Goal: Transaction & Acquisition: Purchase product/service

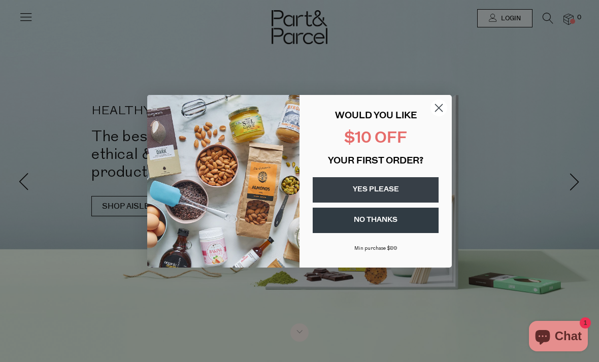
click at [434, 105] on circle "Close dialog" at bounding box center [438, 107] width 17 height 17
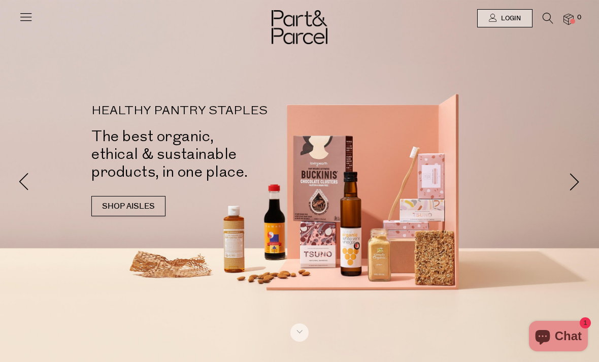
click at [29, 18] on icon at bounding box center [26, 17] width 14 height 14
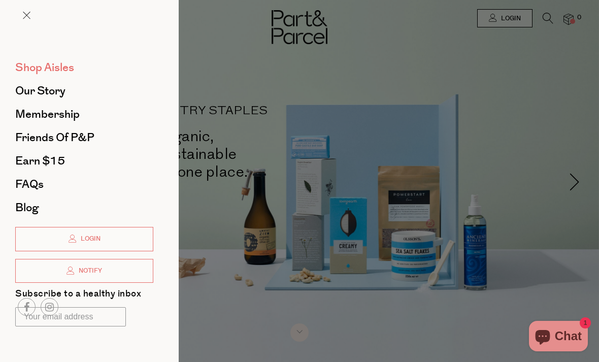
click at [55, 61] on span "Shop Aisles" at bounding box center [44, 67] width 59 height 16
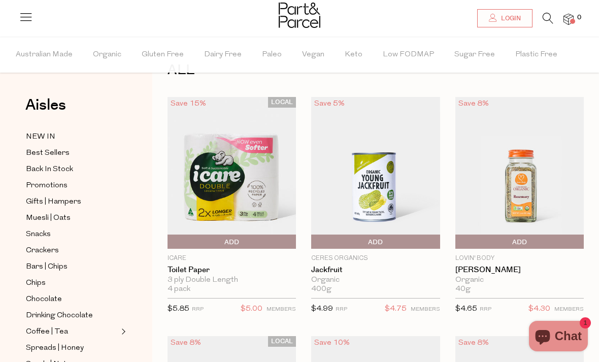
scroll to position [36, 0]
click at [55, 212] on span "Muesli | Oats" at bounding box center [48, 218] width 45 height 12
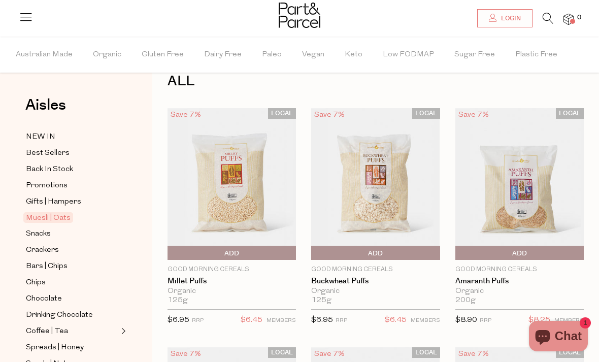
scroll to position [25, 0]
click at [41, 231] on span "Snacks" at bounding box center [38, 234] width 25 height 12
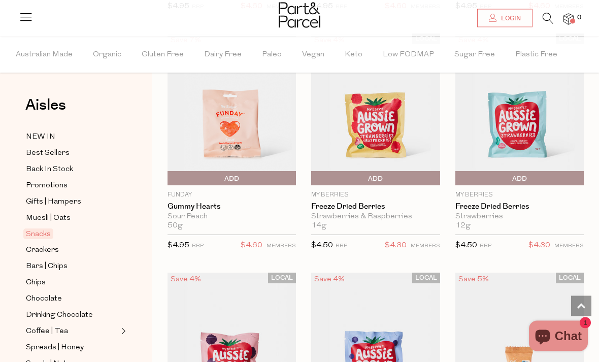
scroll to position [1780, 0]
click at [412, 176] on span "Add To Parcel" at bounding box center [375, 178] width 123 height 15
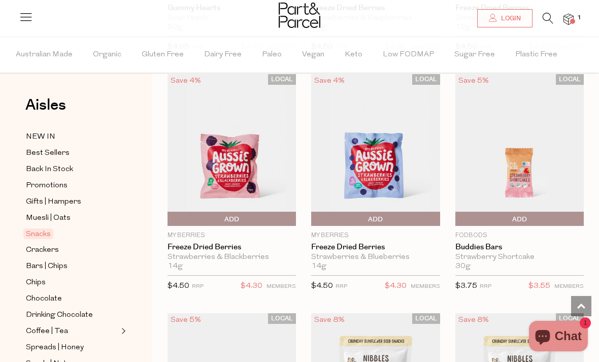
scroll to position [2012, 0]
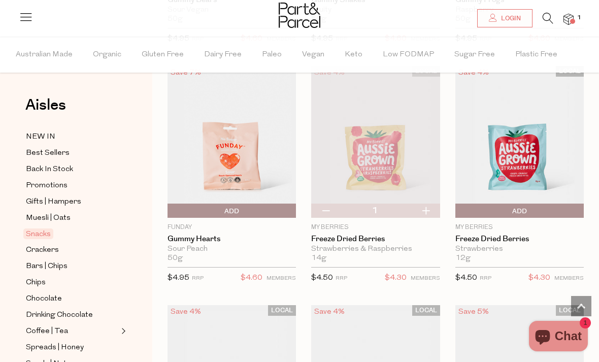
click at [560, 211] on span "Add To Parcel" at bounding box center [519, 210] width 123 height 15
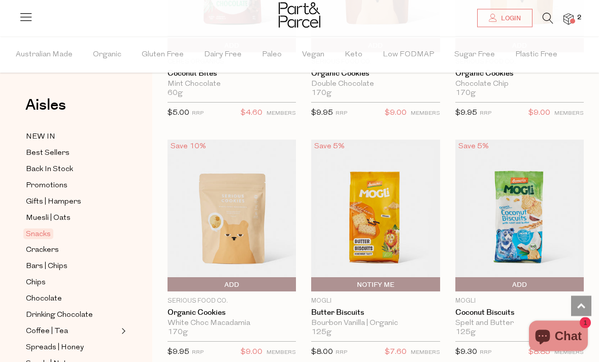
scroll to position [2869, 0]
click at [535, 236] on img at bounding box center [519, 215] width 128 height 152
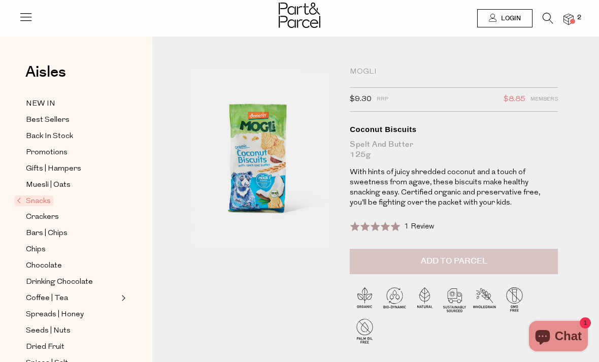
click at [484, 260] on span "Add to Parcel" at bounding box center [454, 261] width 66 height 12
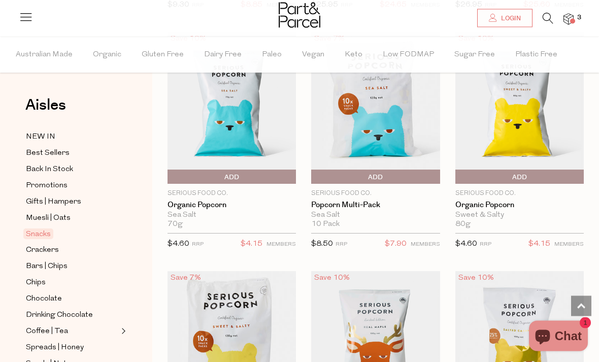
scroll to position [3573, 0]
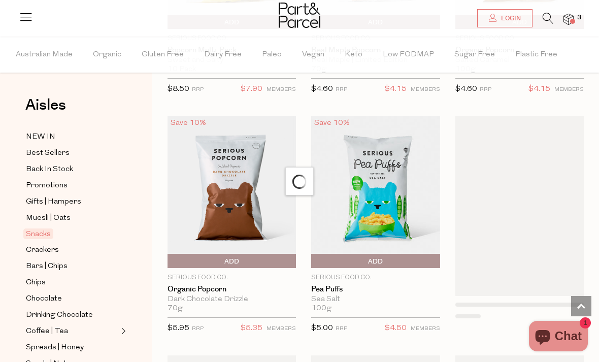
scroll to position [3852, 0]
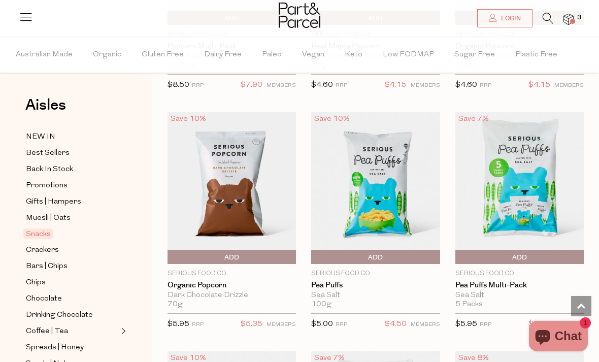
click at [417, 253] on span "Add To Parcel" at bounding box center [375, 257] width 123 height 15
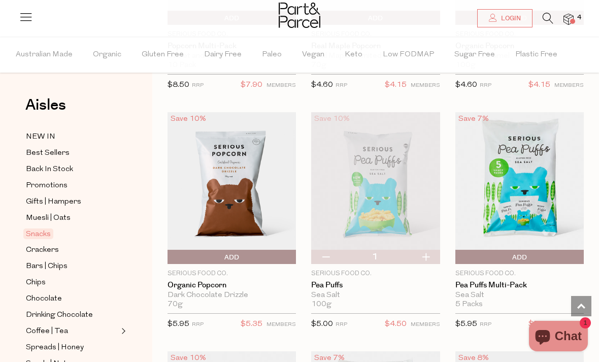
click at [327, 250] on button "button" at bounding box center [325, 257] width 29 height 14
type input "0"
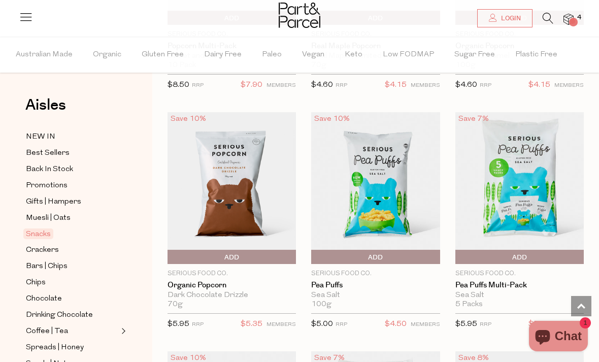
click at [558, 254] on span "Add To Parcel" at bounding box center [519, 257] width 123 height 15
click at [531, 253] on span "Adding..." at bounding box center [519, 257] width 123 height 15
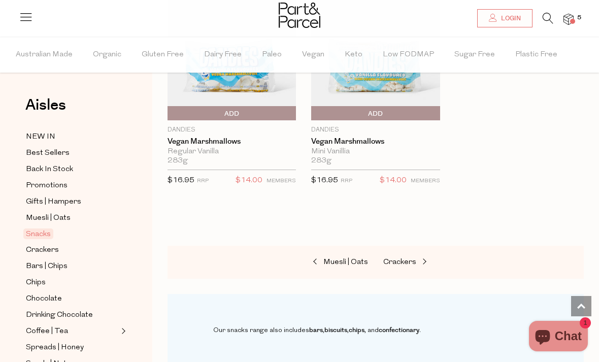
scroll to position [5682, 0]
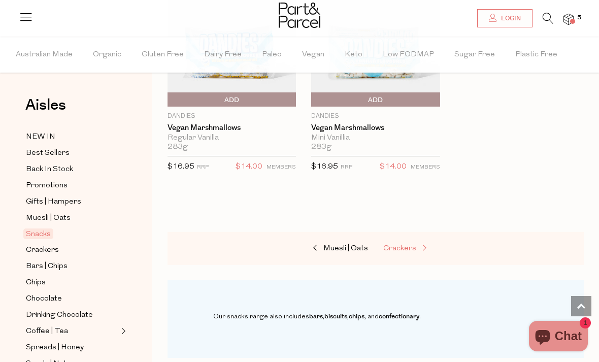
click at [414, 245] on span "Crackers" at bounding box center [399, 249] width 33 height 8
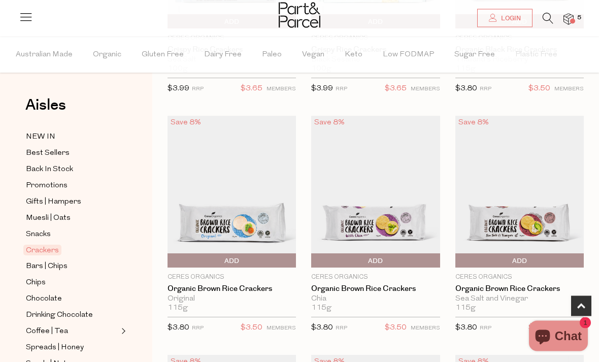
scroll to position [495, 0]
click at [390, 259] on span "Add To Parcel" at bounding box center [375, 260] width 123 height 15
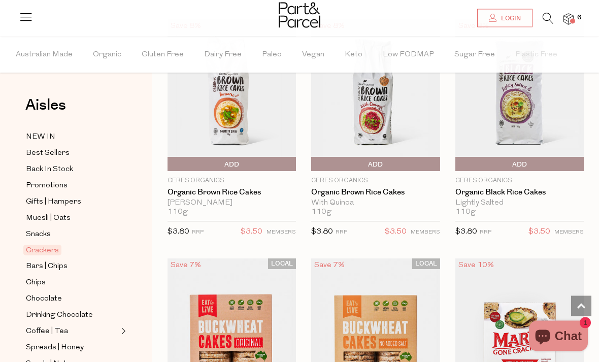
scroll to position [1251, 0]
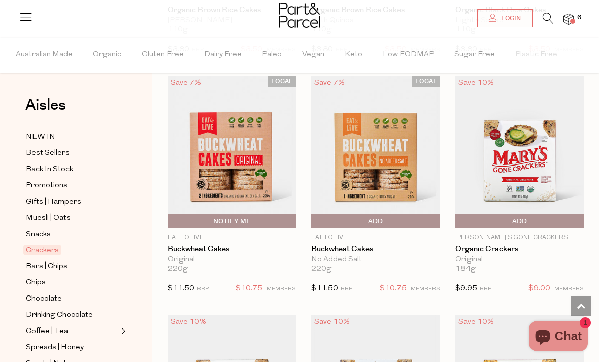
click at [556, 216] on span "Add To Parcel" at bounding box center [519, 221] width 123 height 15
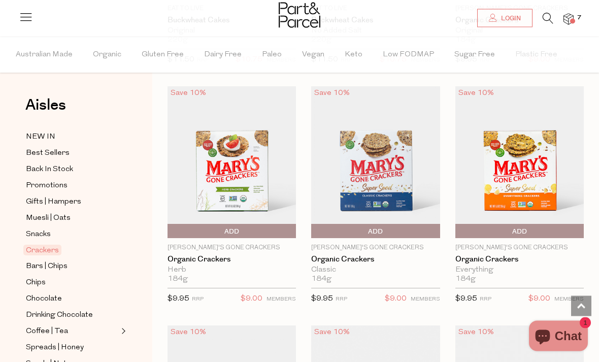
scroll to position [1480, 0]
click at [419, 230] on span "Add To Parcel" at bounding box center [375, 231] width 123 height 15
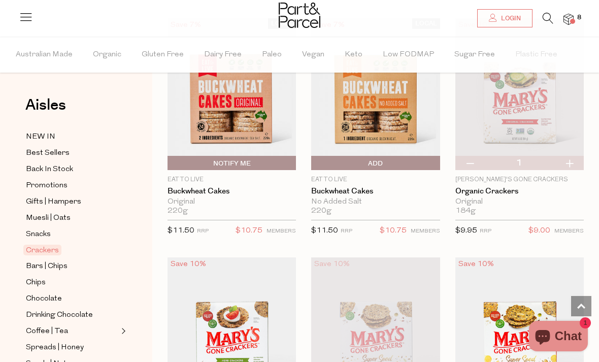
click at [462, 164] on button "button" at bounding box center [469, 163] width 29 height 14
type input "0"
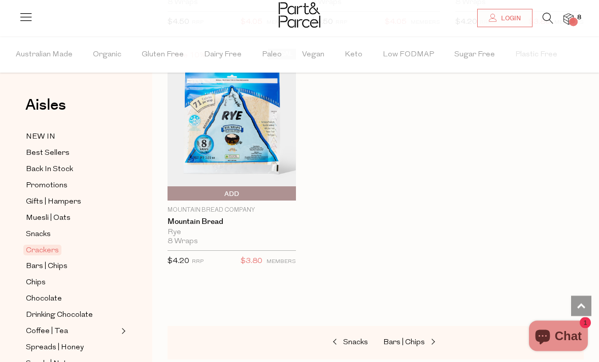
scroll to position [2975, 0]
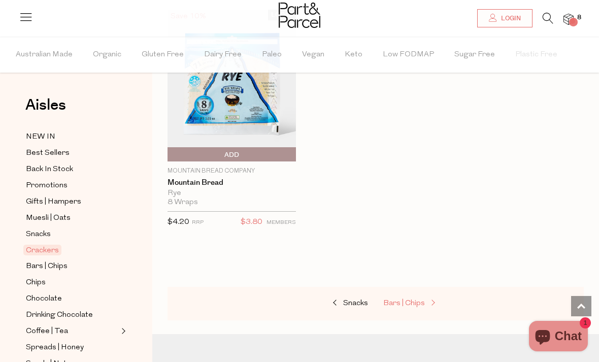
click at [425, 299] on span at bounding box center [432, 303] width 14 height 8
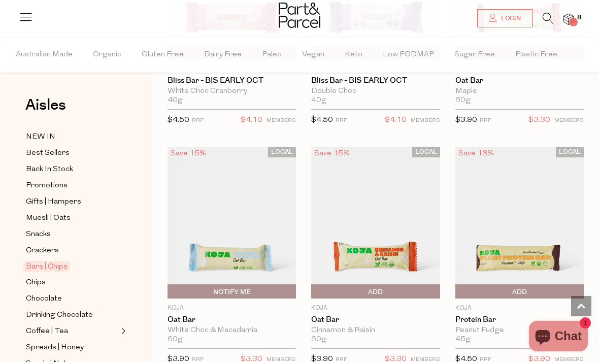
scroll to position [711, 0]
click at [423, 289] on span "Add To Parcel" at bounding box center [375, 292] width 123 height 15
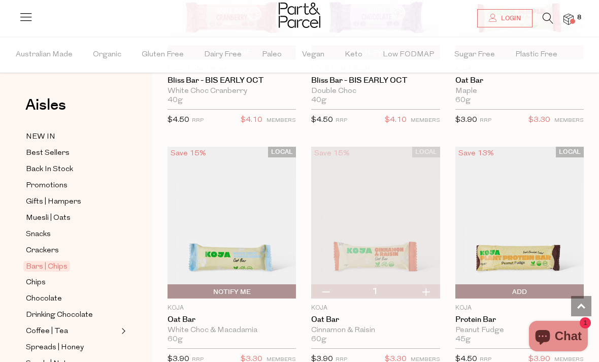
click at [504, 285] on span "Add To Parcel" at bounding box center [519, 291] width 123 height 15
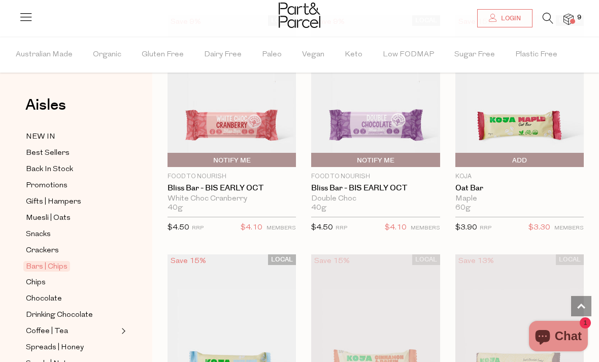
scroll to position [606, 0]
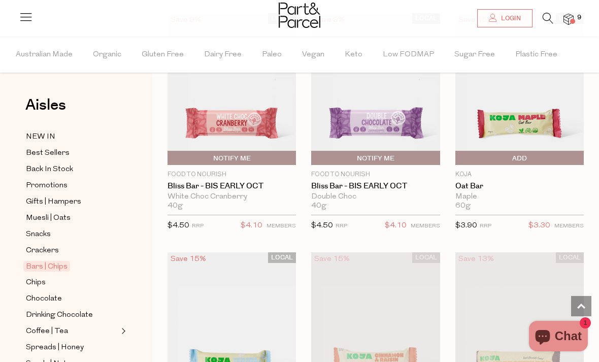
click at [562, 156] on span "Add To Parcel" at bounding box center [519, 158] width 123 height 15
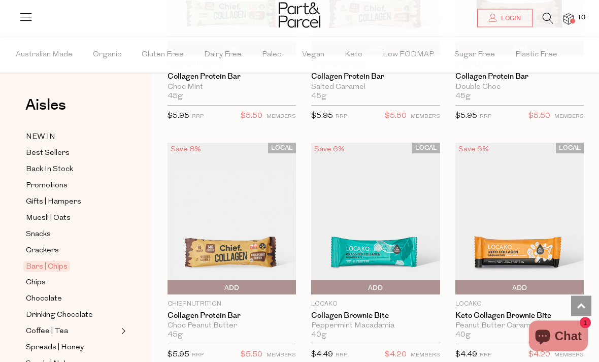
scroll to position [1200, 0]
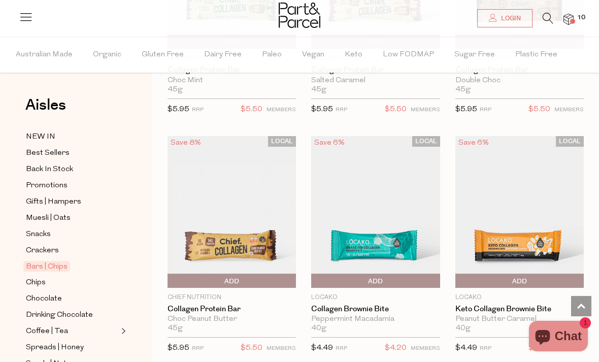
click at [261, 275] on span "Add To Parcel" at bounding box center [231, 280] width 123 height 15
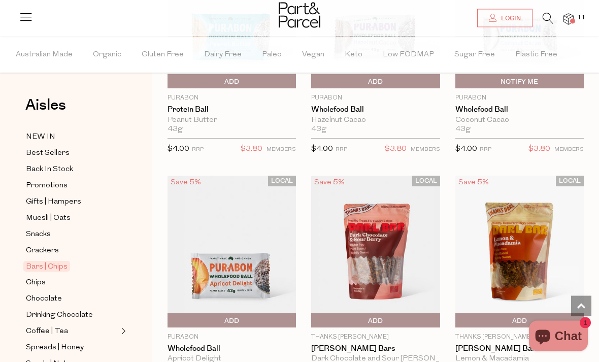
scroll to position [3652, 0]
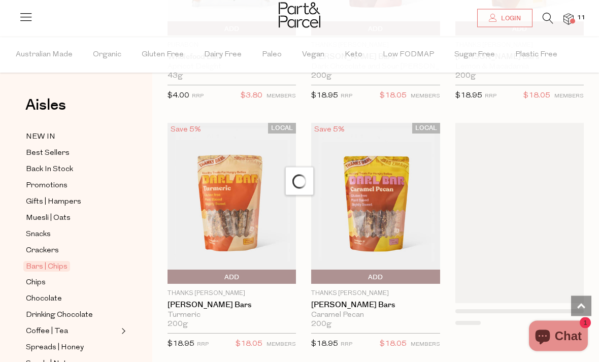
scroll to position [3860, 0]
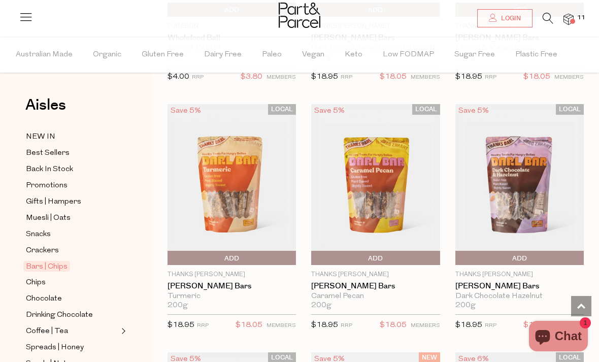
click at [394, 186] on img at bounding box center [375, 184] width 128 height 161
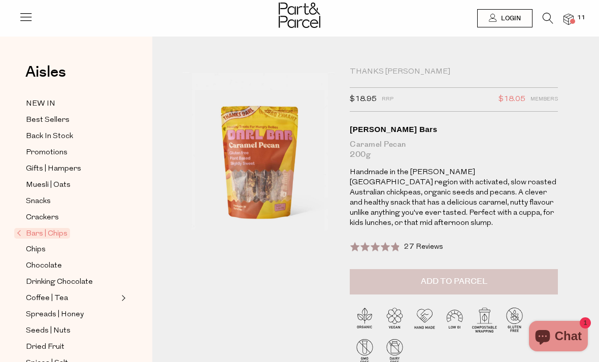
click at [507, 269] on button "Add to Parcel" at bounding box center [454, 281] width 208 height 25
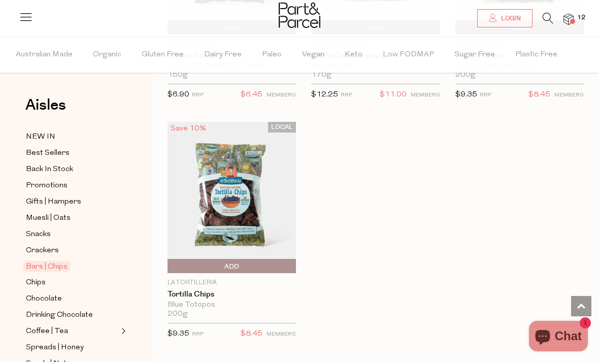
scroll to position [1483, 0]
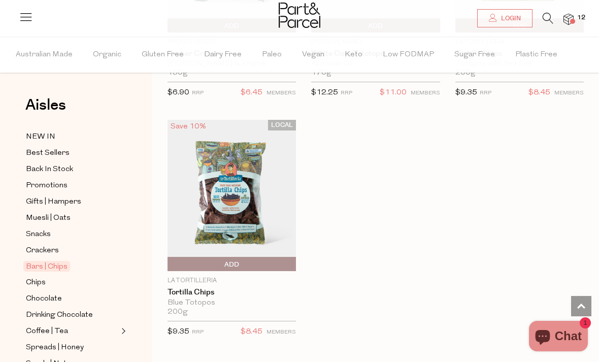
click at [48, 261] on span "Bars | Chips" at bounding box center [46, 266] width 47 height 11
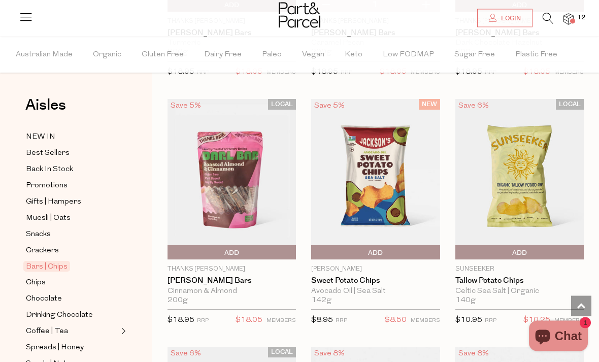
scroll to position [4113, 0]
click at [260, 246] on span "Add To Parcel" at bounding box center [231, 252] width 123 height 15
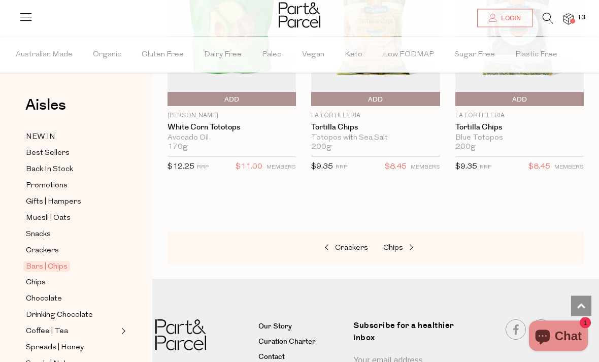
scroll to position [5479, 0]
click at [380, 239] on div "Crackers Chips" at bounding box center [375, 247] width 416 height 33
click at [401, 244] on span "Chips" at bounding box center [393, 248] width 20 height 8
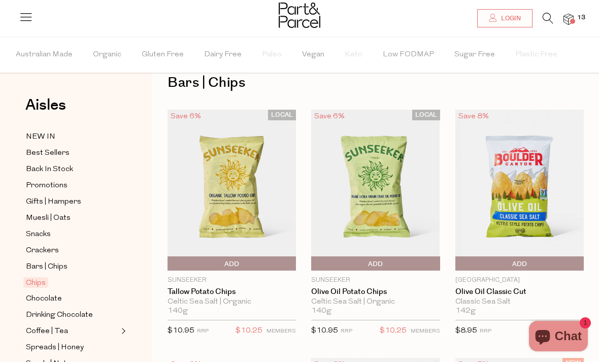
scroll to position [25, 0]
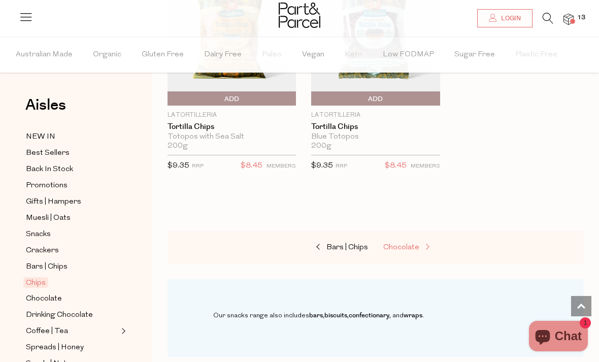
click at [414, 247] on span "Chocolate" at bounding box center [401, 248] width 36 height 8
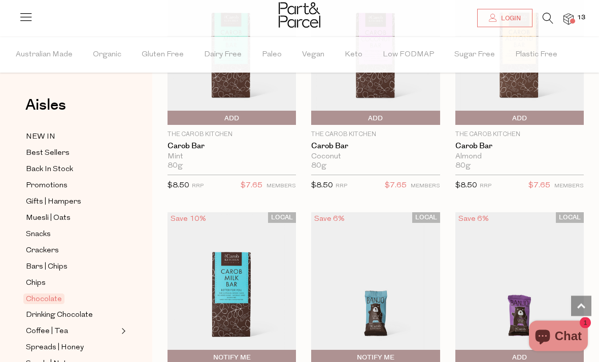
scroll to position [3645, 0]
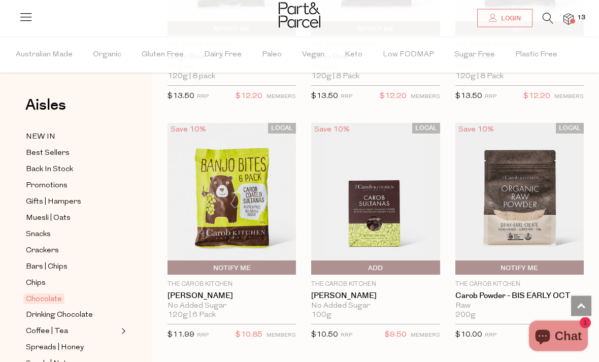
scroll to position [4347, 0]
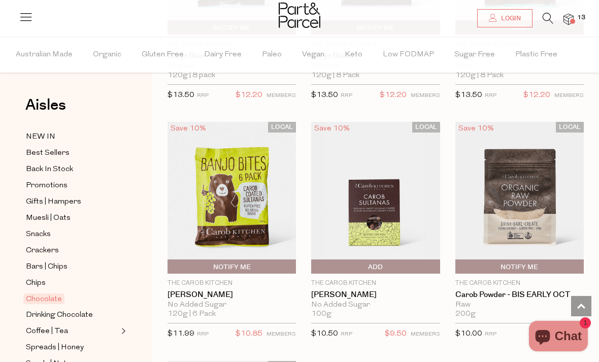
click at [415, 259] on span "Add To Parcel" at bounding box center [375, 266] width 123 height 15
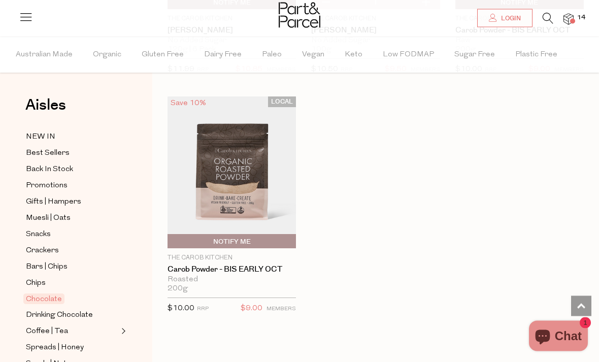
scroll to position [4688, 0]
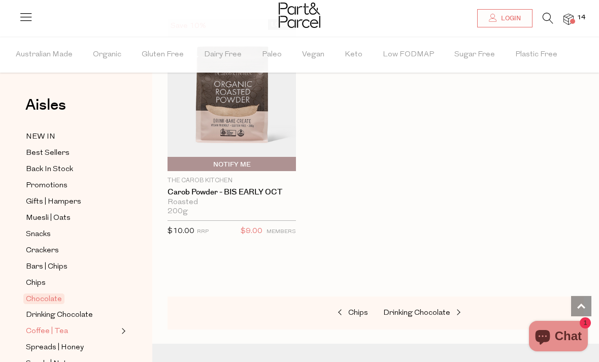
click at [117, 331] on link "Coffee | Tea" at bounding box center [72, 331] width 92 height 13
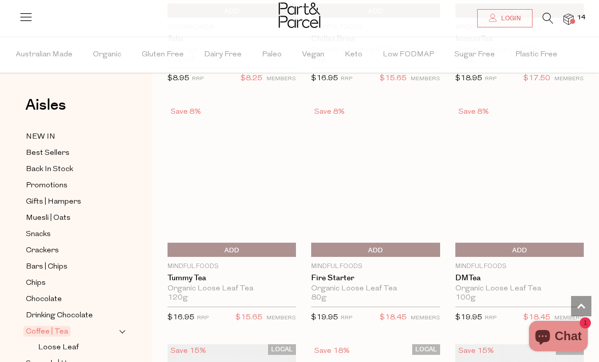
scroll to position [3338, 0]
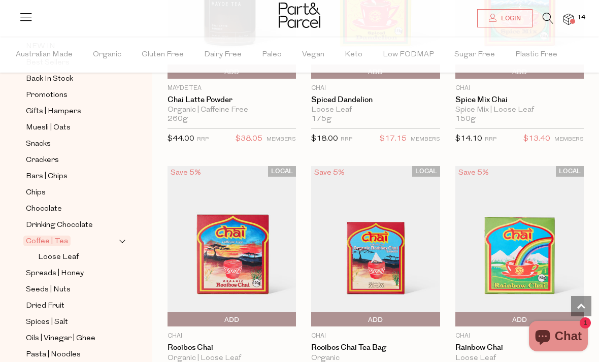
scroll to position [92, 0]
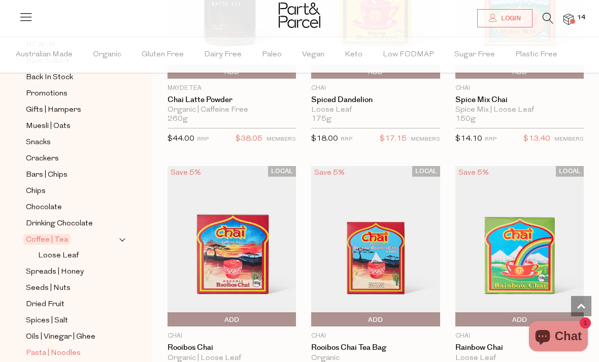
click at [65, 349] on span "Pasta | Noodles" at bounding box center [53, 353] width 55 height 12
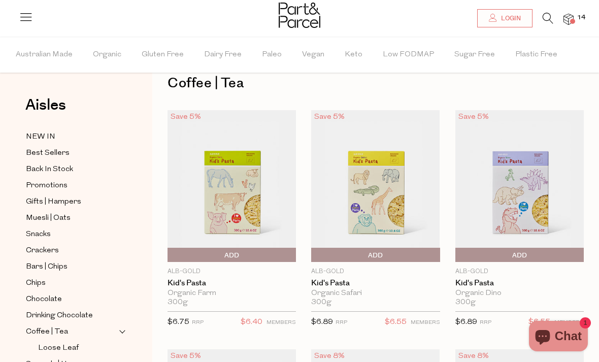
scroll to position [25, 0]
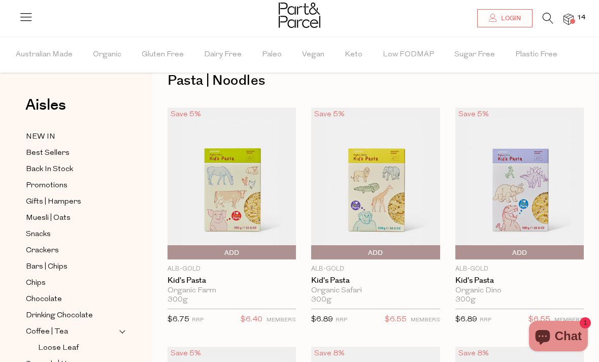
click at [544, 249] on span "Add To Parcel" at bounding box center [519, 252] width 123 height 15
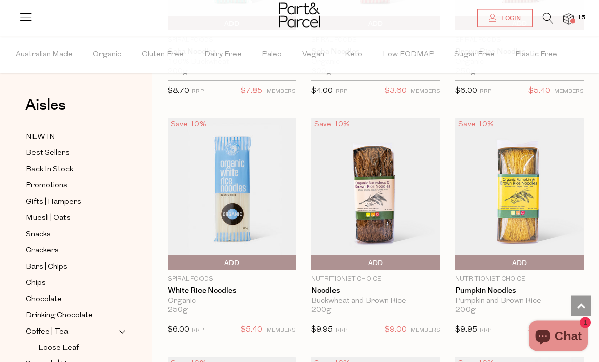
scroll to position [3130, 0]
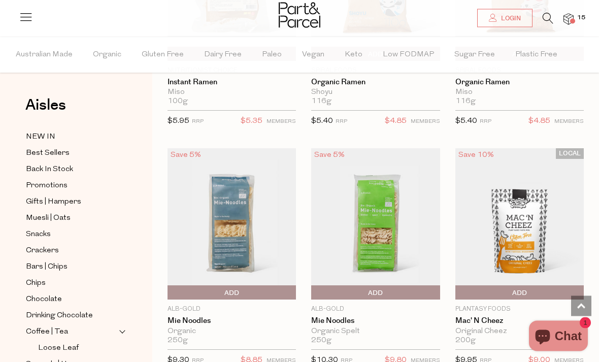
scroll to position [4060, 0]
click at [404, 288] on span "Add To Parcel" at bounding box center [375, 292] width 123 height 15
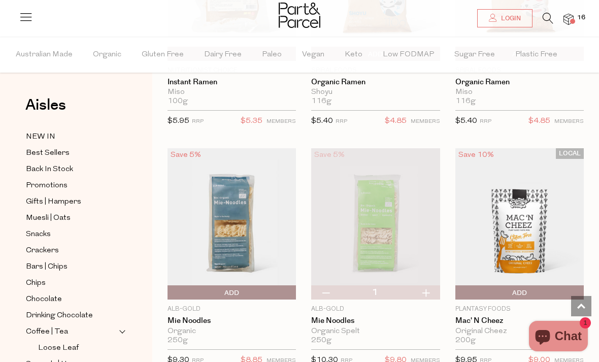
click at [430, 286] on button "button" at bounding box center [425, 292] width 29 height 14
type input "2"
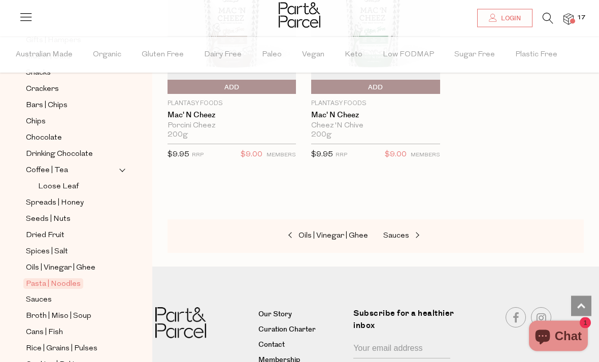
scroll to position [162, 0]
click at [75, 310] on span "Broth | Miso | Soup" at bounding box center [58, 316] width 65 height 12
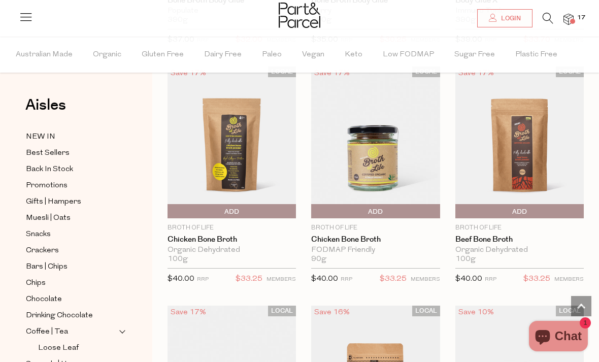
scroll to position [1479, 0]
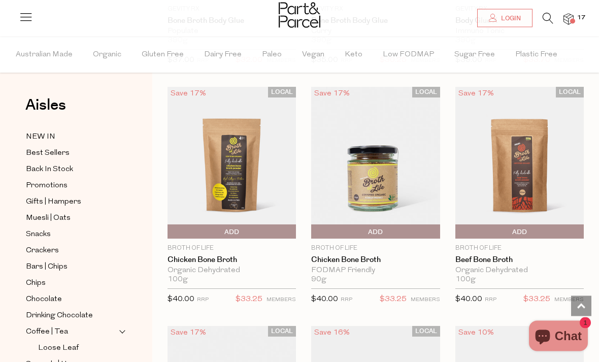
click at [417, 228] on span "Add To Parcel" at bounding box center [375, 232] width 123 height 15
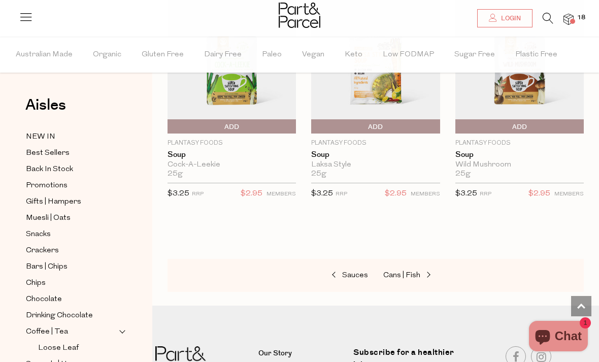
scroll to position [2540, 0]
click at [403, 271] on span "Cans | Fish" at bounding box center [401, 275] width 37 height 8
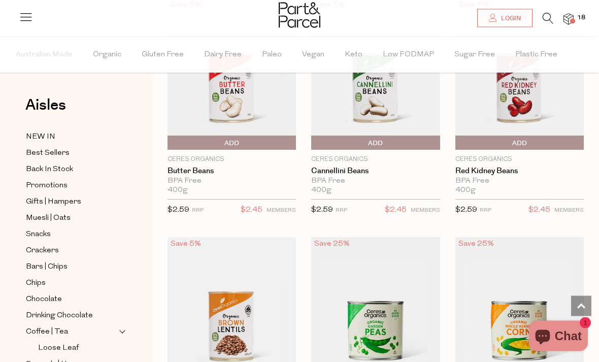
scroll to position [751, 0]
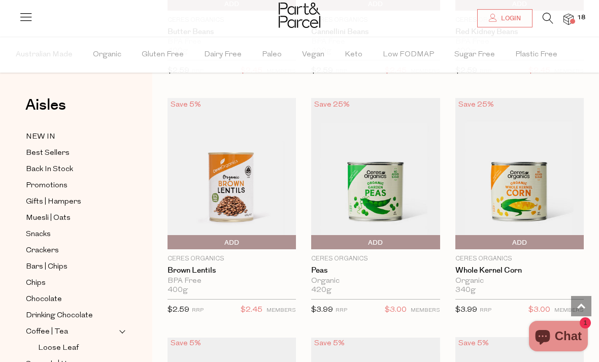
click at [416, 241] on span "Add To Parcel" at bounding box center [375, 242] width 123 height 15
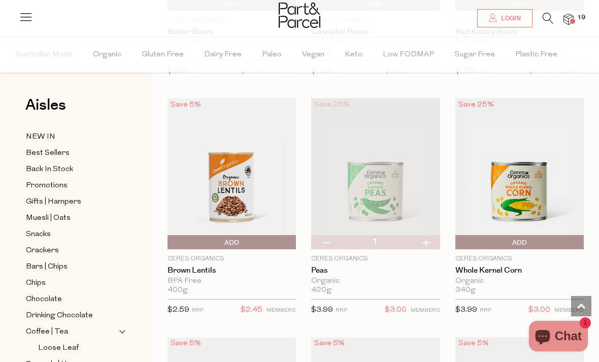
click at [544, 238] on span "Add To Parcel" at bounding box center [519, 242] width 123 height 15
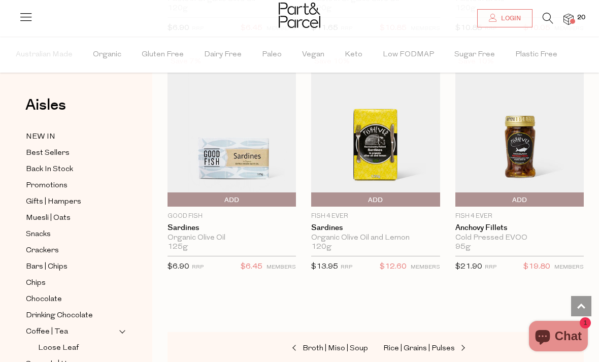
scroll to position [1754, 0]
click at [445, 347] on span "Rice | Grains | Pulses" at bounding box center [419, 349] width 72 height 8
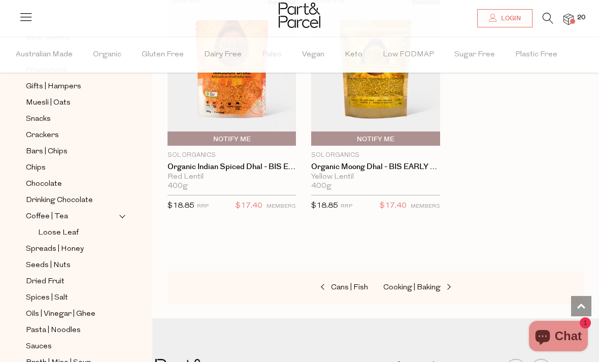
scroll to position [123, 0]
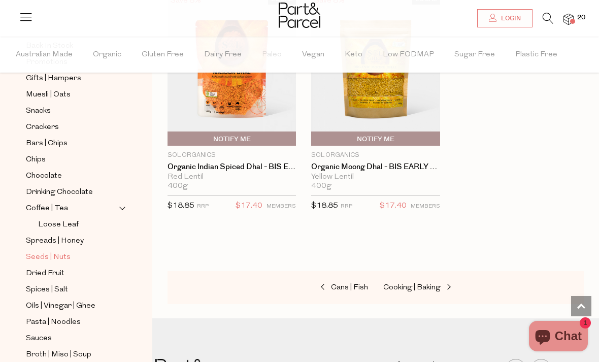
click at [61, 252] on span "Seeds | Nuts" at bounding box center [48, 257] width 45 height 12
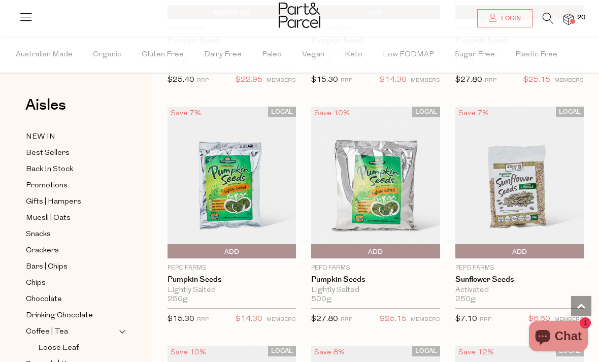
scroll to position [2892, 0]
click at [276, 248] on span "Add To Parcel" at bounding box center [231, 252] width 123 height 15
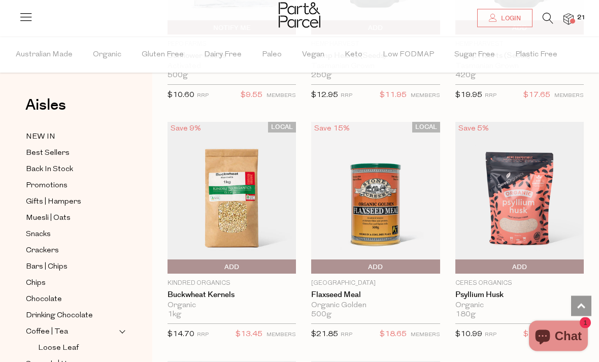
scroll to position [3384, 0]
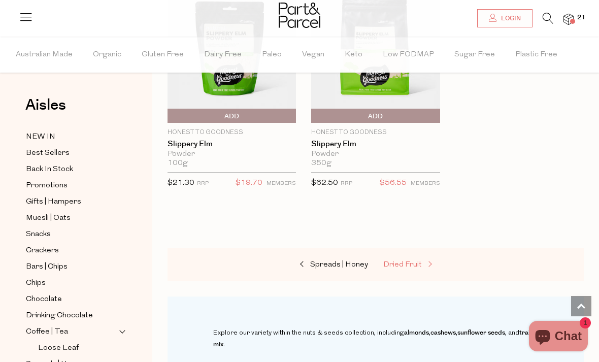
click at [405, 261] on span "Dried Fruit" at bounding box center [402, 265] width 39 height 8
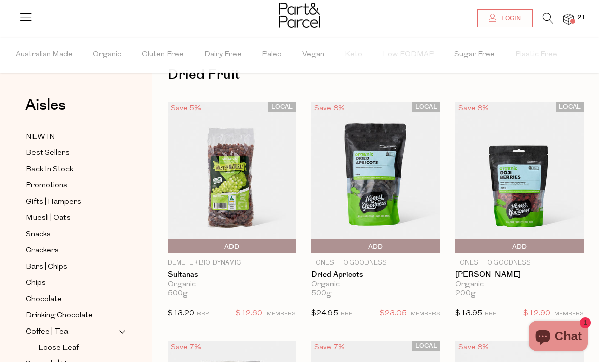
scroll to position [40, 0]
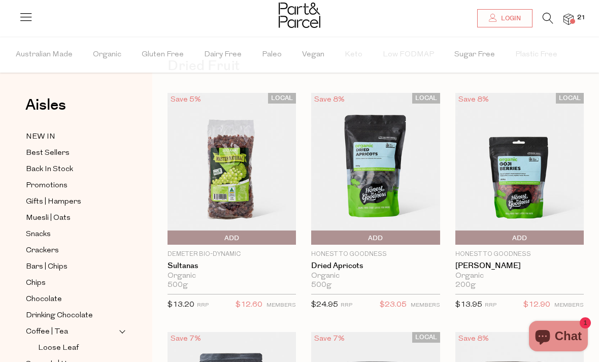
click at [420, 238] on span "Add To Parcel" at bounding box center [375, 237] width 123 height 15
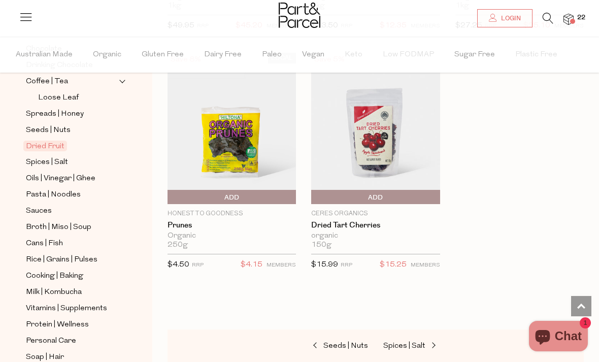
scroll to position [251, 0]
click at [60, 334] on span "Personal Care" at bounding box center [51, 340] width 50 height 12
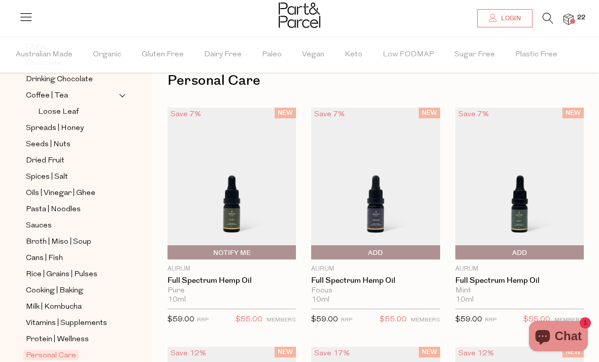
scroll to position [239, 0]
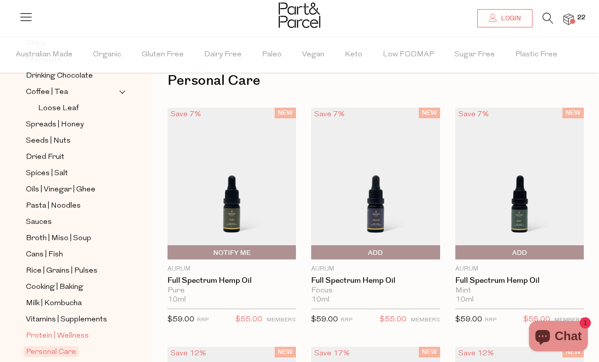
click at [61, 330] on span "Protein | Wellness" at bounding box center [57, 336] width 63 height 12
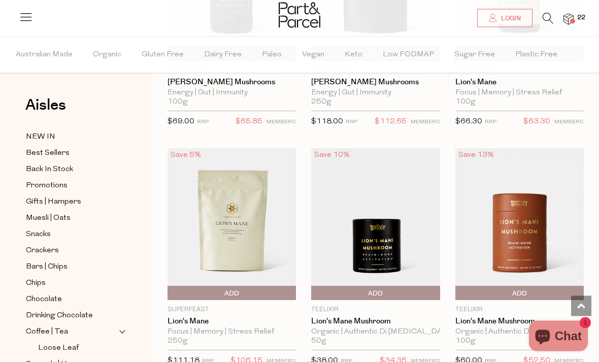
scroll to position [2886, 0]
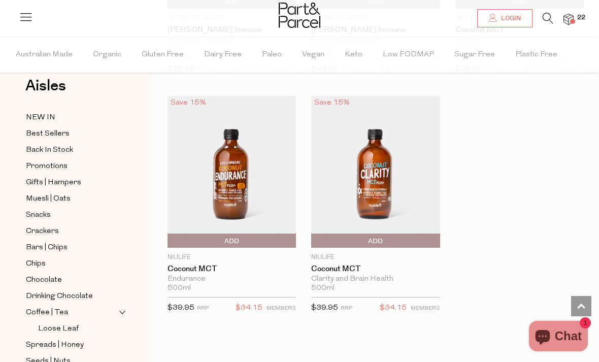
scroll to position [13, 0]
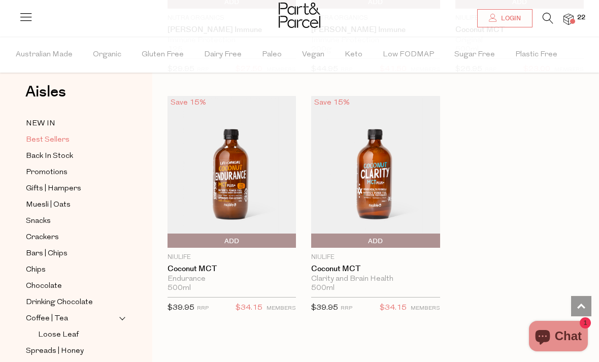
click at [47, 144] on span "Best Sellers" at bounding box center [48, 140] width 44 height 12
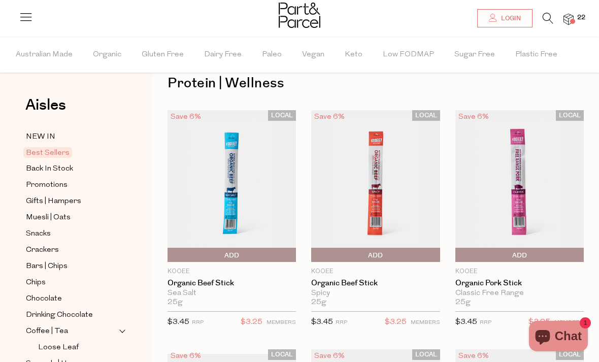
scroll to position [25, 0]
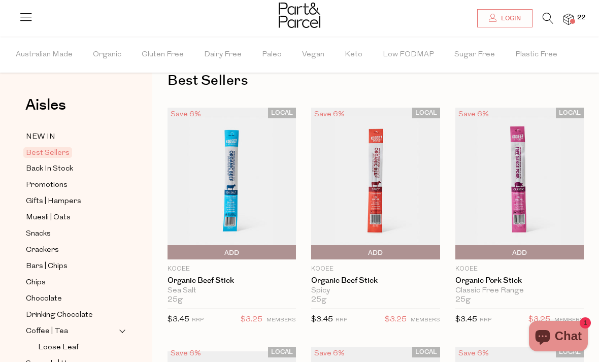
type input "2"
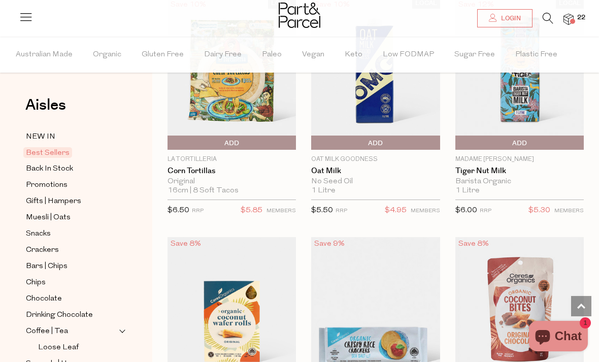
scroll to position [2463, 0]
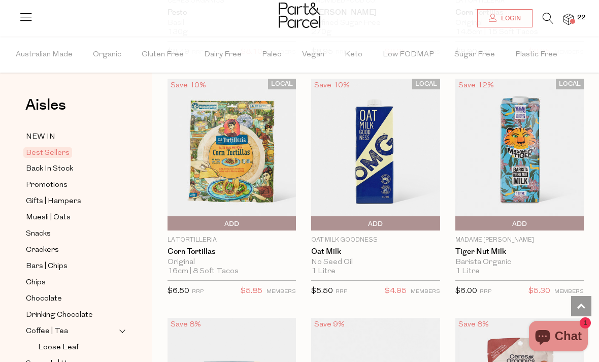
click at [490, 216] on span "Add To Parcel" at bounding box center [519, 223] width 123 height 15
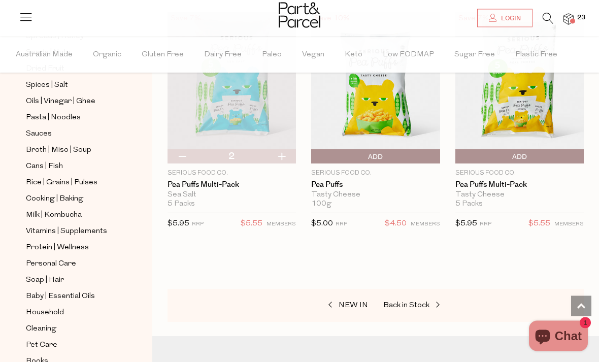
scroll to position [3290, 0]
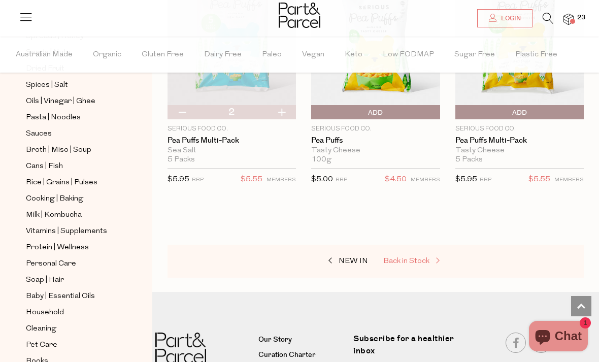
click at [406, 257] on span "Back in Stock" at bounding box center [406, 261] width 46 height 8
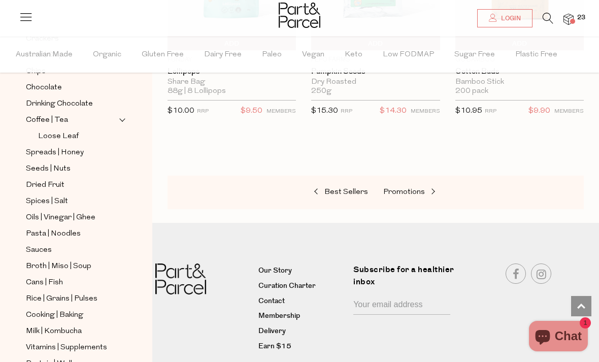
scroll to position [215, 0]
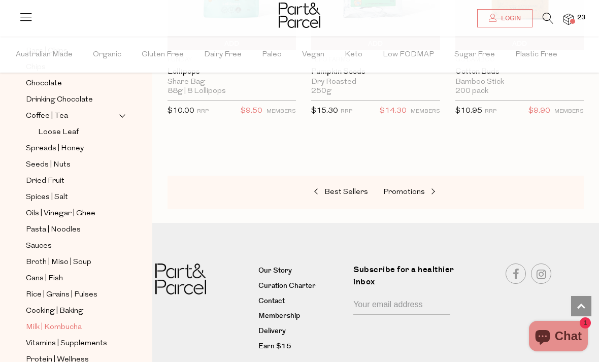
click at [49, 321] on span "Milk | Kombucha" at bounding box center [54, 327] width 56 height 12
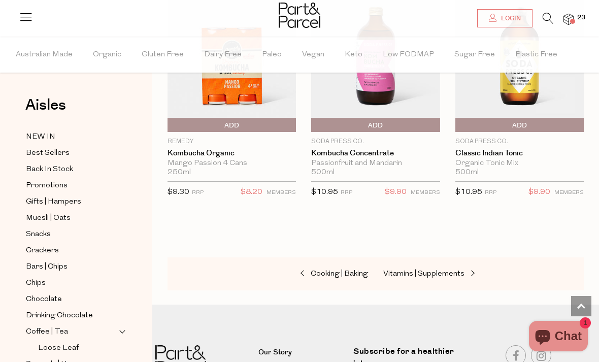
scroll to position [2594, 0]
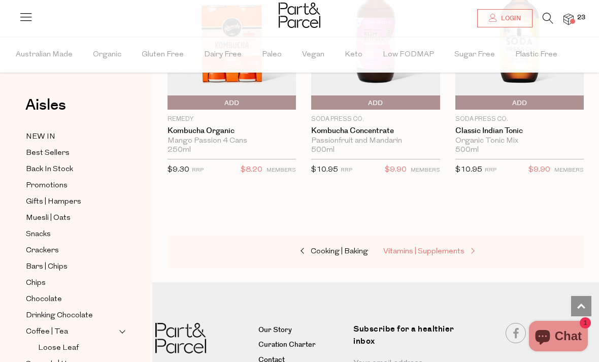
click at [453, 249] on link "Vitamins | Supplements" at bounding box center [433, 251] width 101 height 13
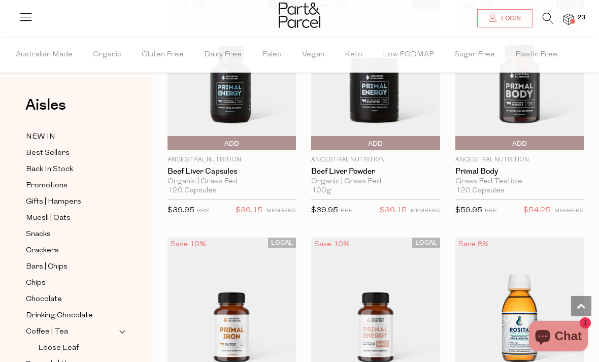
scroll to position [3561, 0]
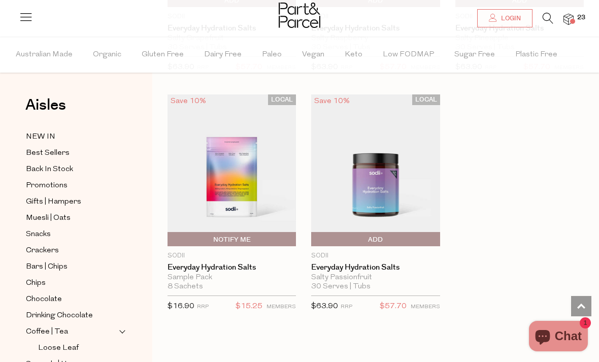
scroll to position [5149, 0]
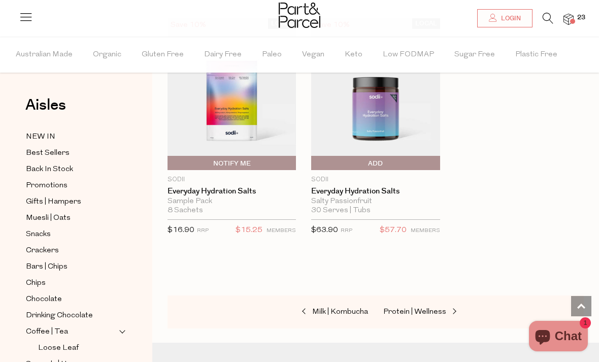
click at [571, 17] on img at bounding box center [568, 20] width 10 height 12
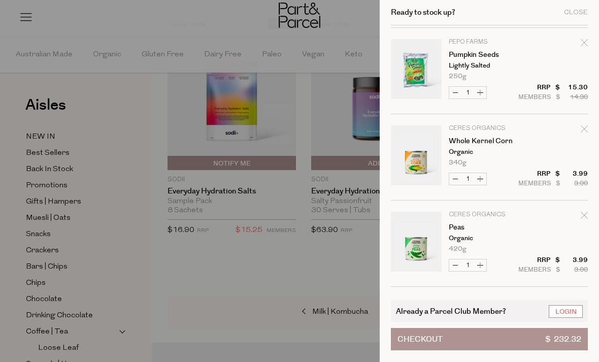
scroll to position [170, 0]
click at [583, 131] on icon "Remove Whole Kernel Corn" at bounding box center [583, 128] width 7 height 7
type input "Add Membership"
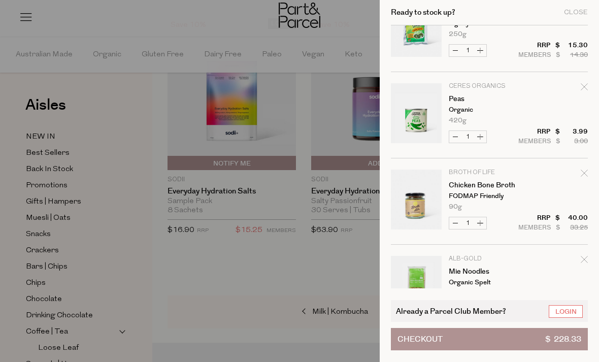
scroll to position [215, 0]
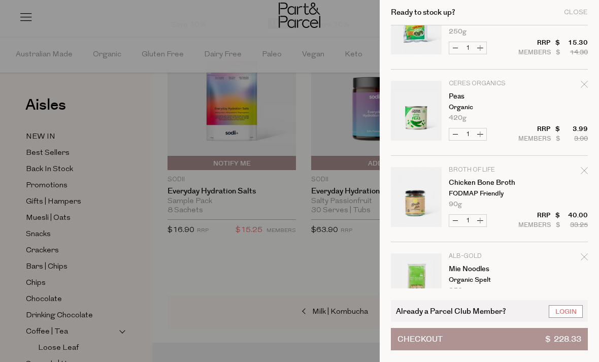
click at [582, 82] on icon "Remove Peas" at bounding box center [583, 84] width 7 height 7
type input "Add Membership"
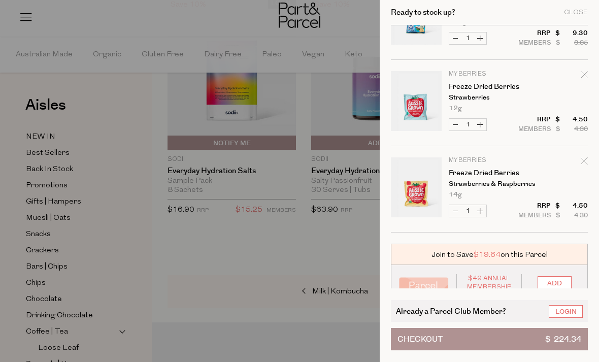
scroll to position [5185, 0]
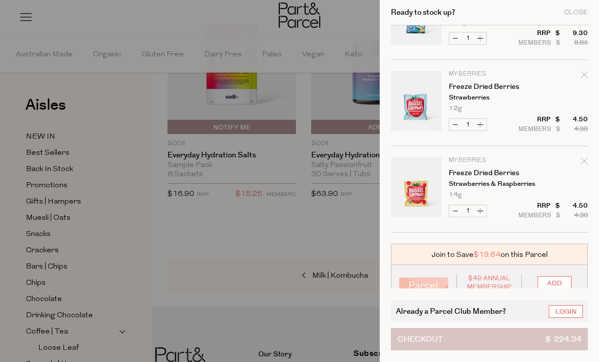
click at [519, 350] on button "Checkout $ 224.34" at bounding box center [489, 339] width 197 height 22
